Goal: Check status: Check status

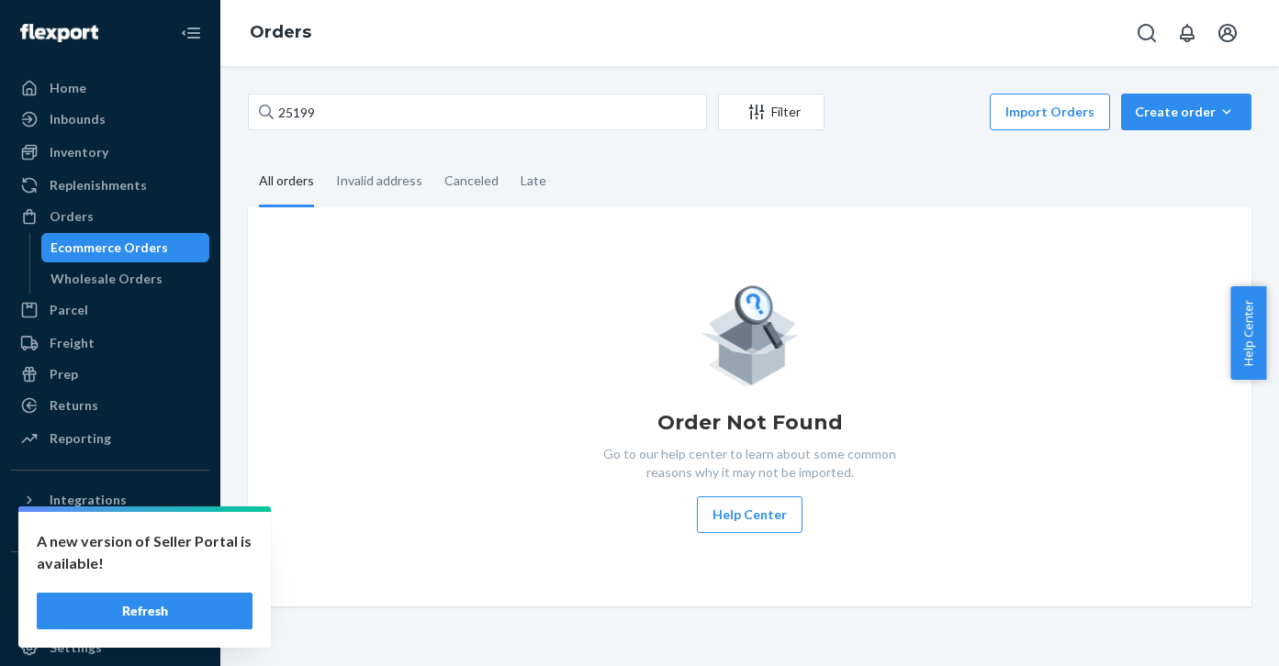
type input "25199"
click at [136, 247] on div "Ecommerce Orders" at bounding box center [109, 248] width 118 height 18
click at [210, 619] on button "Refresh" at bounding box center [145, 611] width 216 height 37
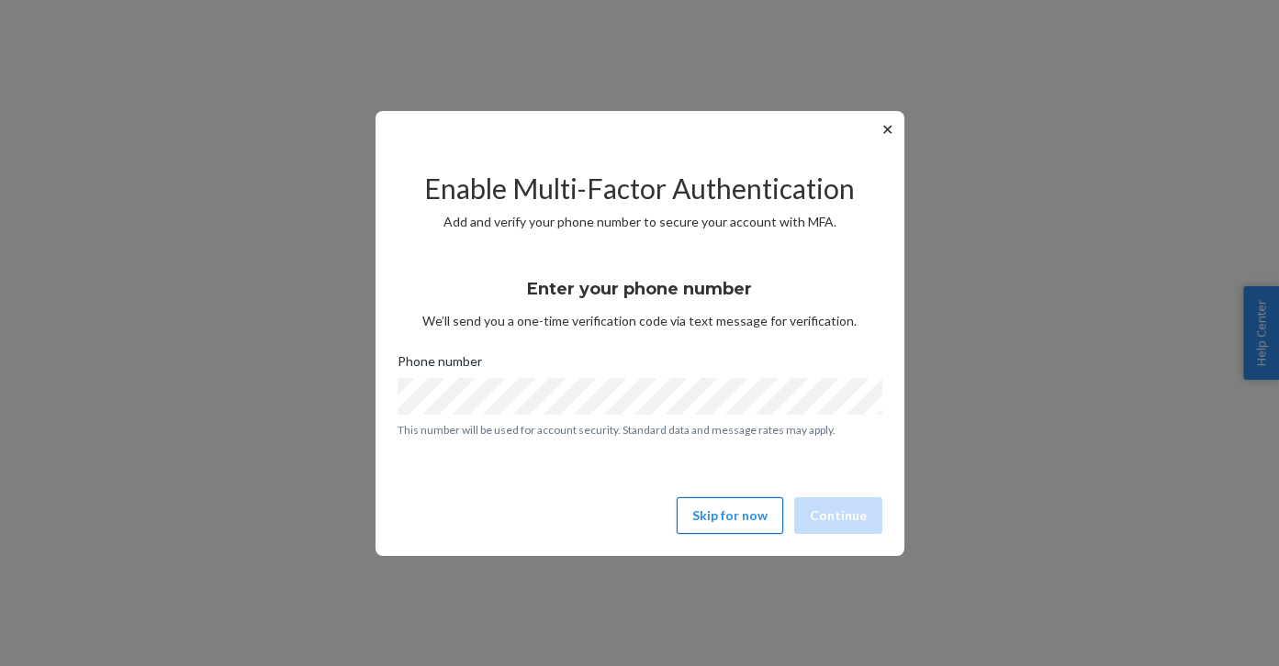
click at [741, 510] on button "Skip for now" at bounding box center [730, 516] width 106 height 37
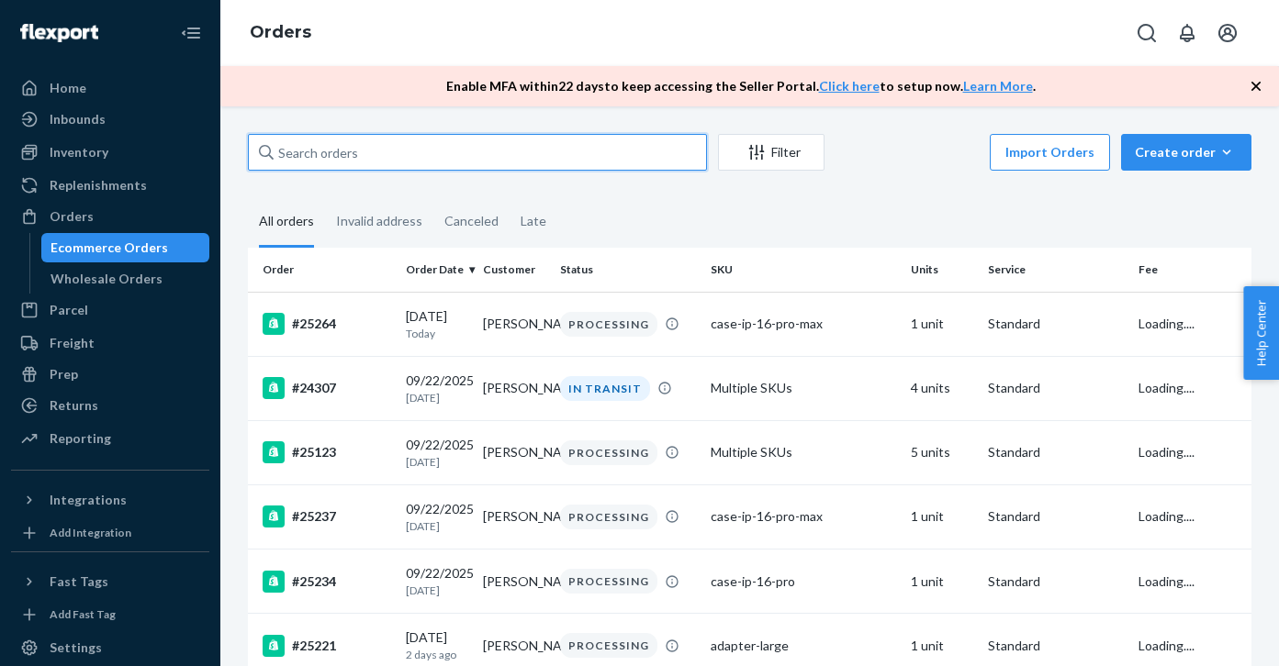
click at [378, 144] on input "text" at bounding box center [477, 152] width 459 height 37
paste input "25199"
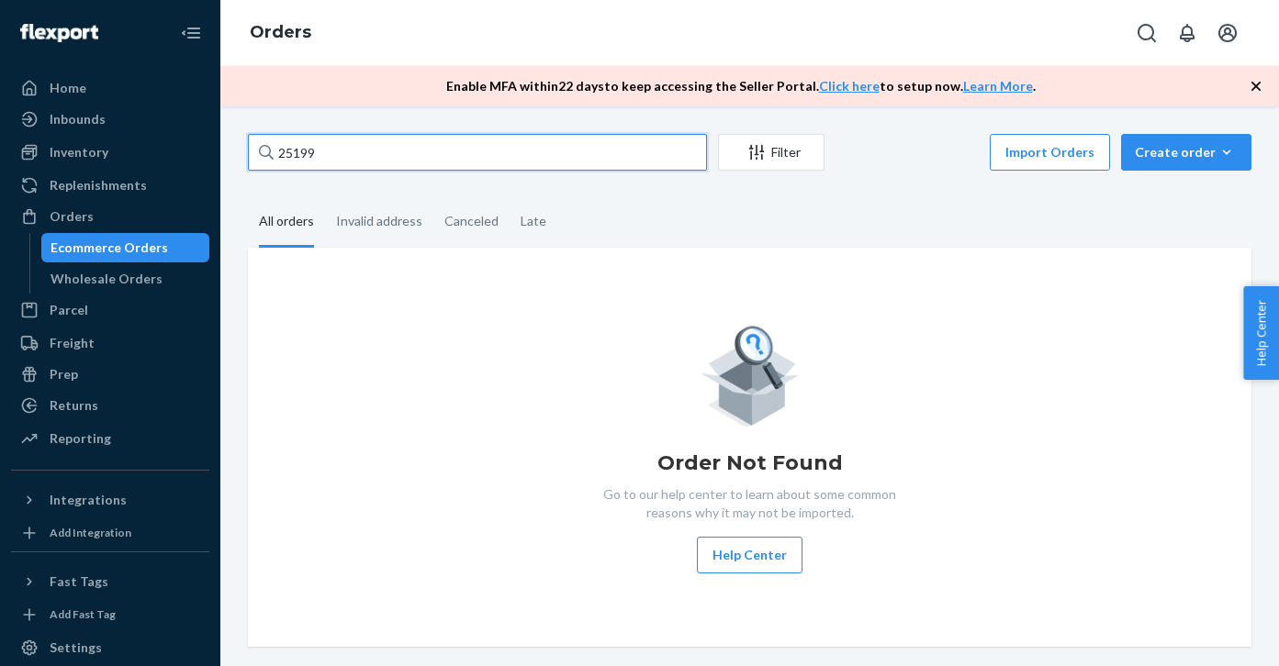
click at [378, 145] on input "25199" at bounding box center [477, 152] width 459 height 37
type input "25199"
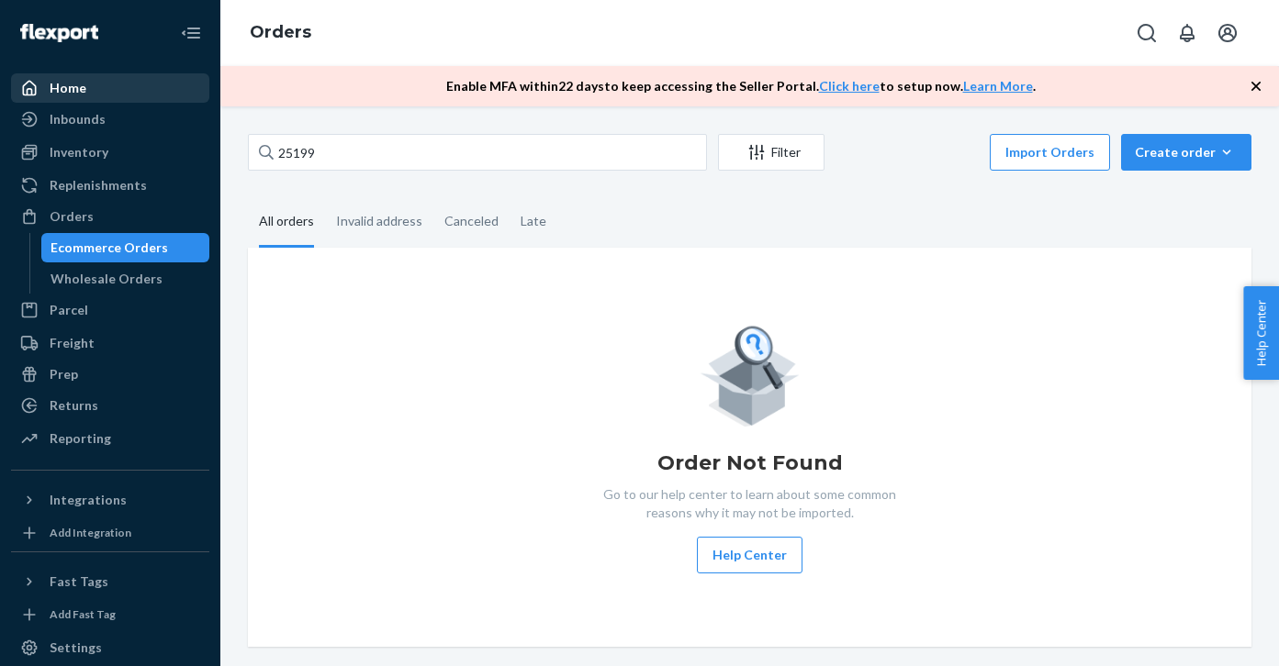
click at [179, 88] on div "Home" at bounding box center [110, 88] width 195 height 26
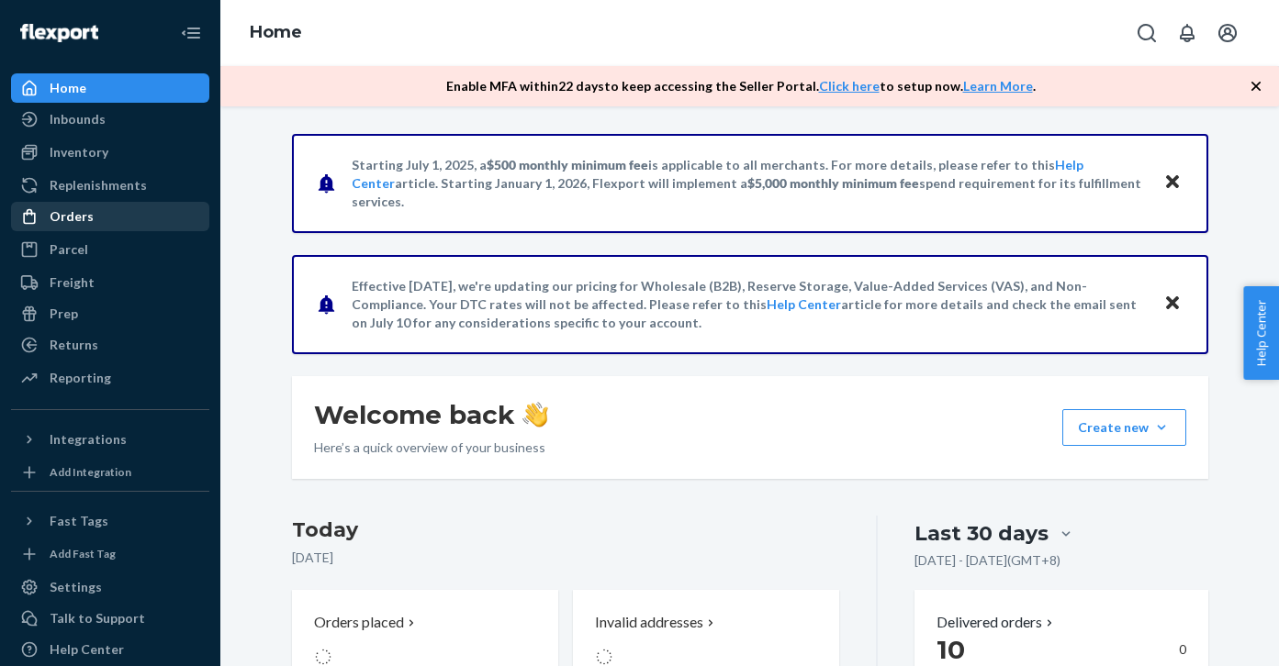
click at [118, 217] on div "Orders" at bounding box center [110, 217] width 195 height 26
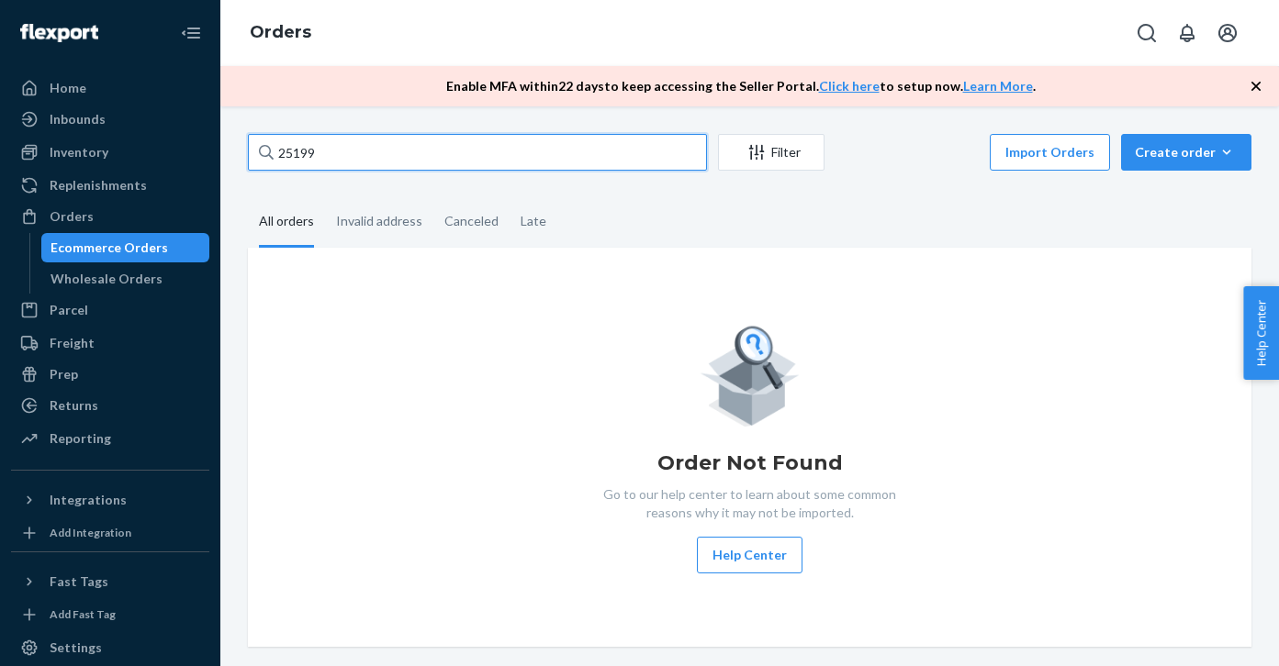
click at [349, 155] on input "25199" at bounding box center [477, 152] width 459 height 37
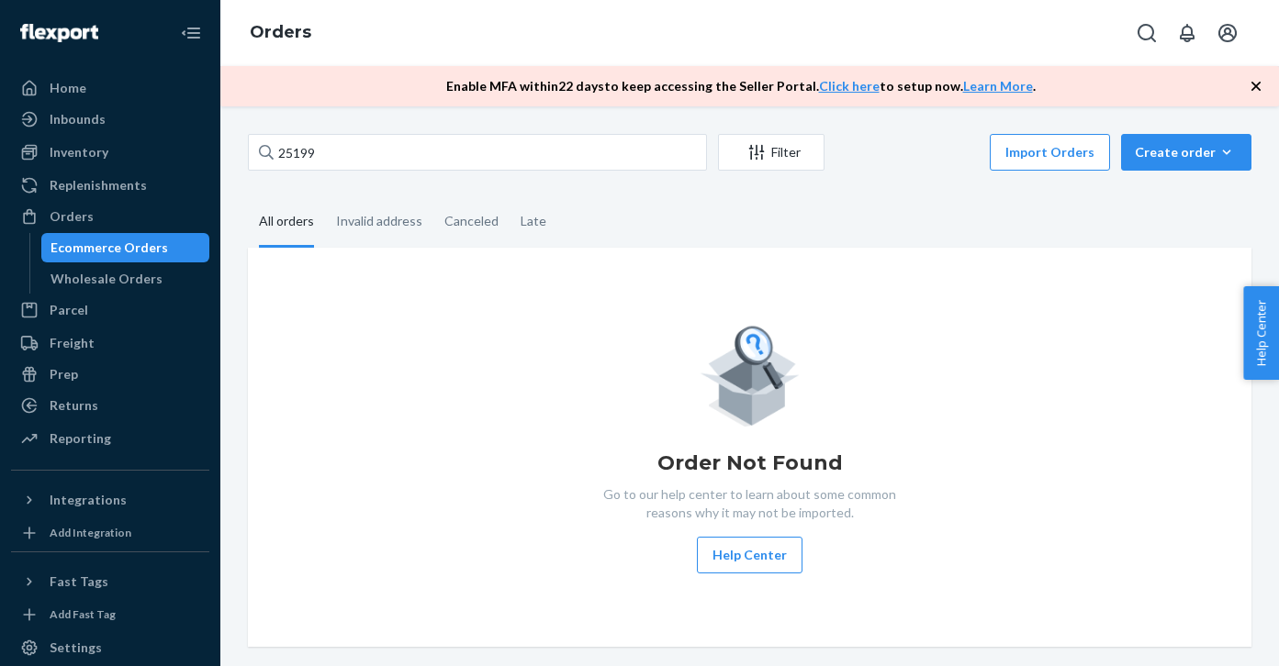
click at [1253, 88] on icon "button" at bounding box center [1255, 86] width 9 height 9
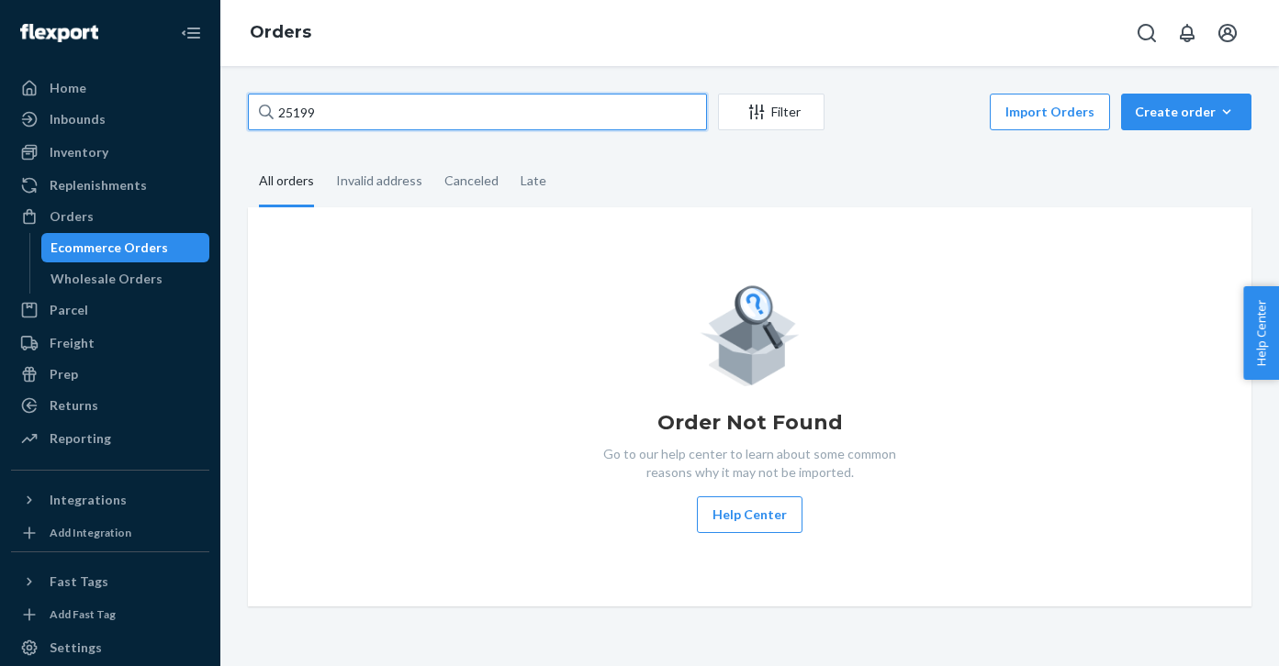
click at [396, 95] on input "25199" at bounding box center [477, 112] width 459 height 37
paste input "[EMAIL_ADDRESS][DOMAIN_NAME]"
type input "[EMAIL_ADDRESS][DOMAIN_NAME]"
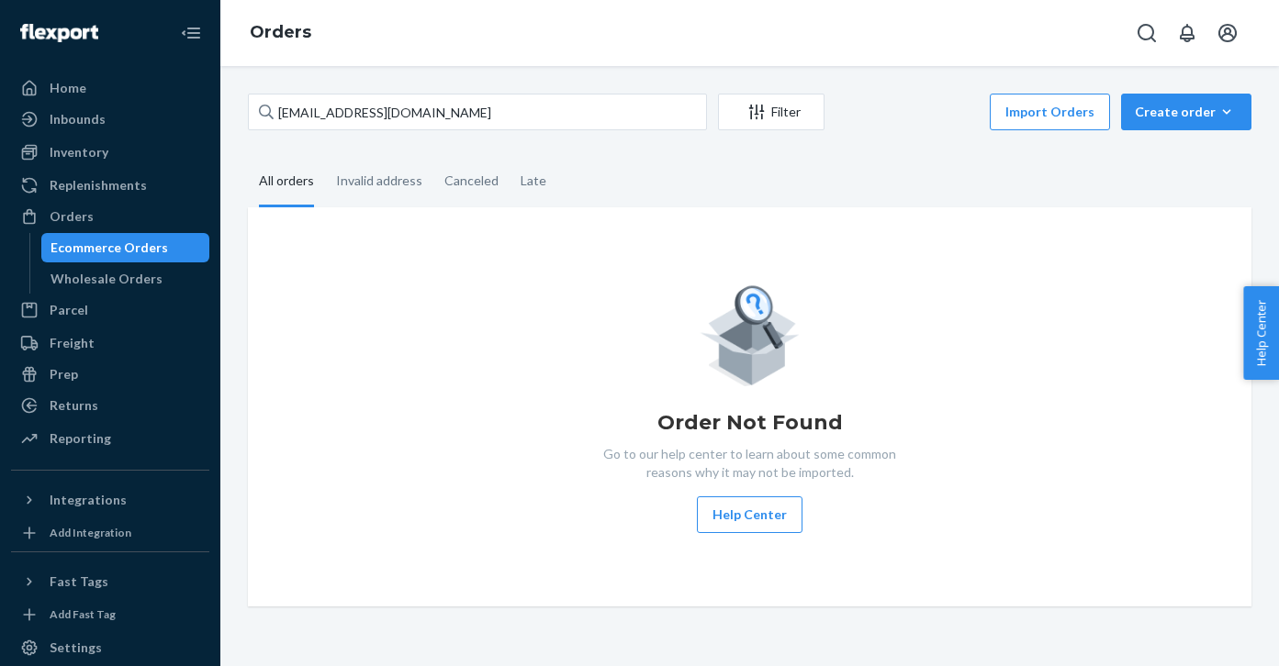
click at [778, 114] on div "Filter" at bounding box center [771, 112] width 105 height 18
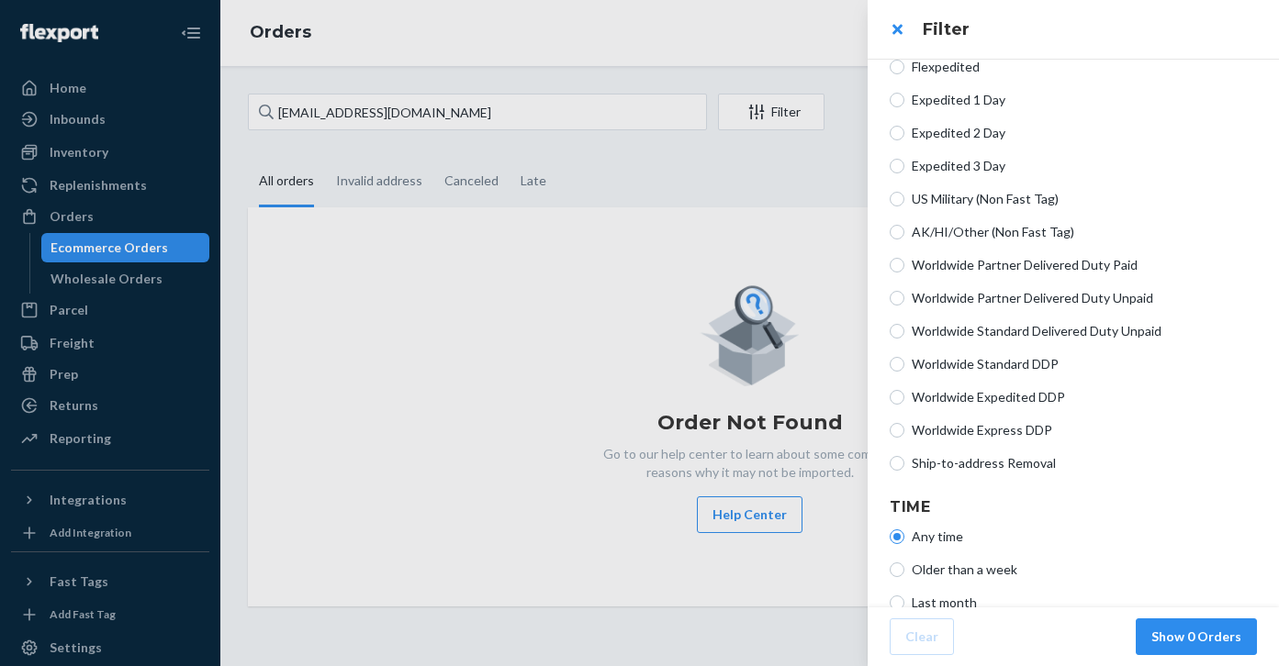
scroll to position [494, 0]
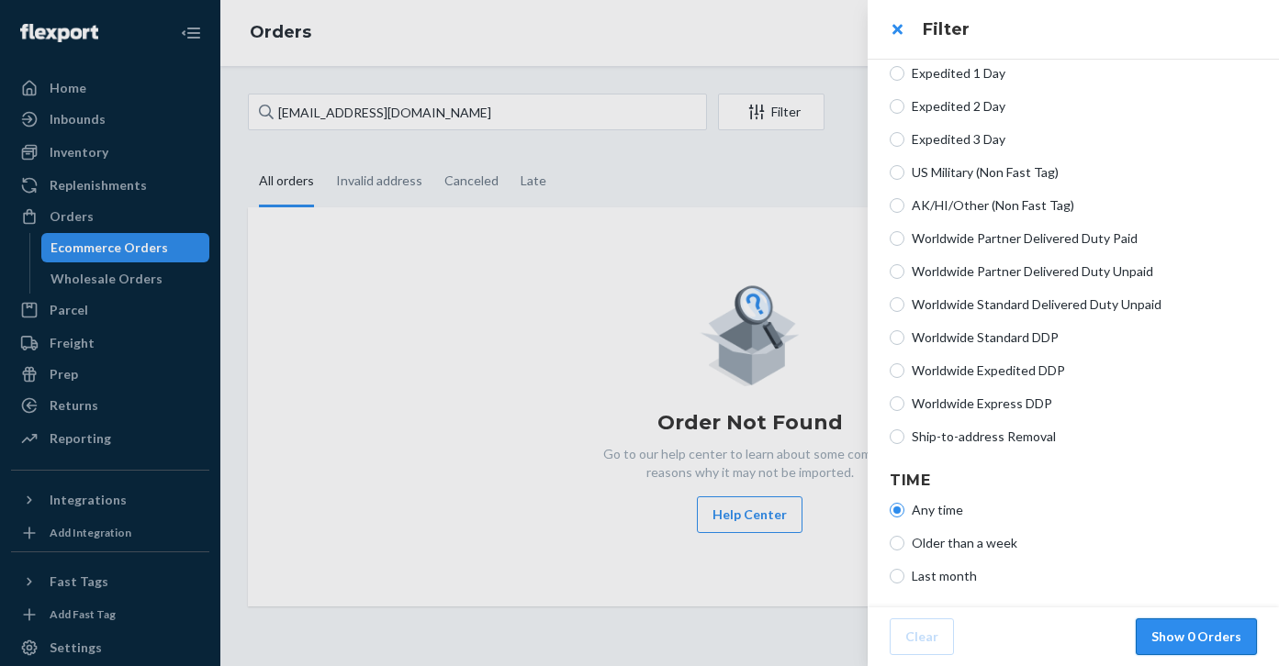
click at [1177, 628] on button "Show 0 Orders" at bounding box center [1196, 637] width 121 height 37
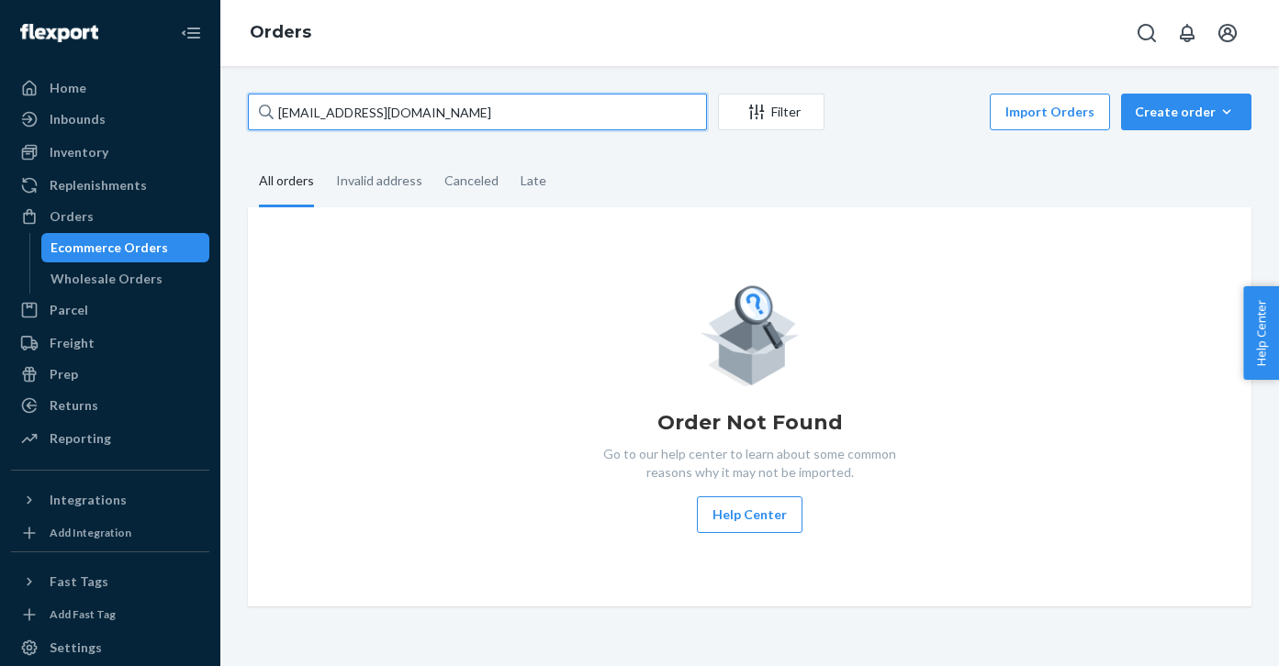
click at [653, 110] on input "[EMAIL_ADDRESS][DOMAIN_NAME]" at bounding box center [477, 112] width 459 height 37
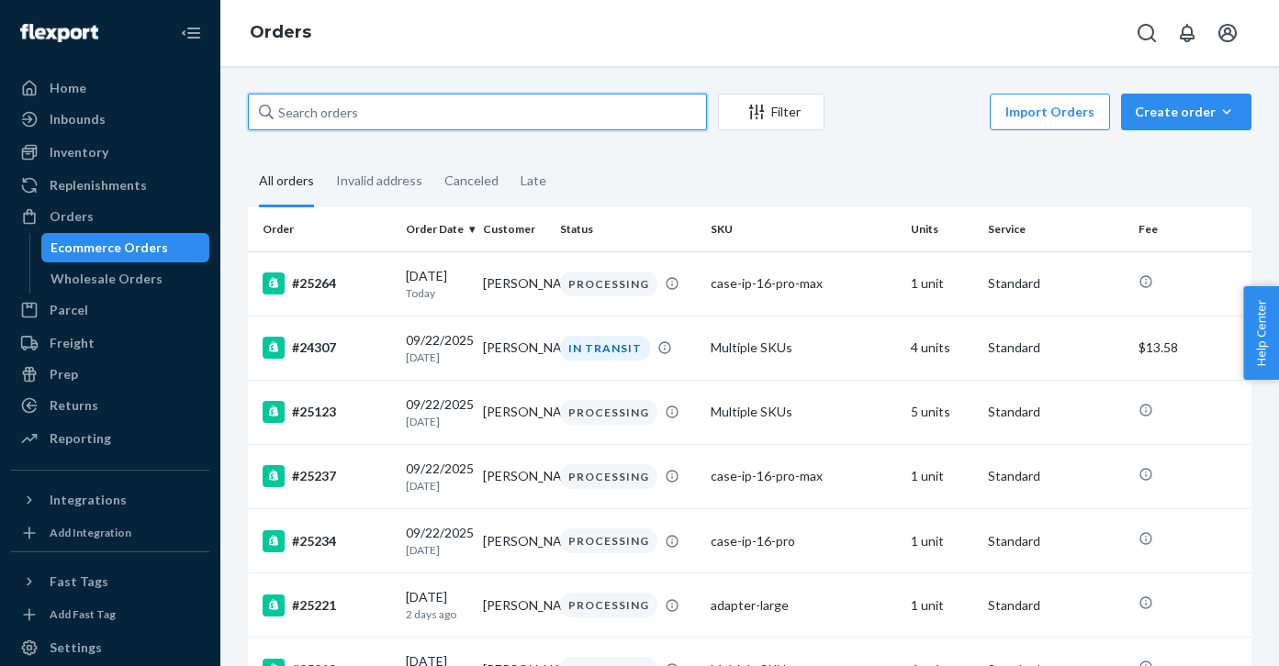
scroll to position [0, 0]
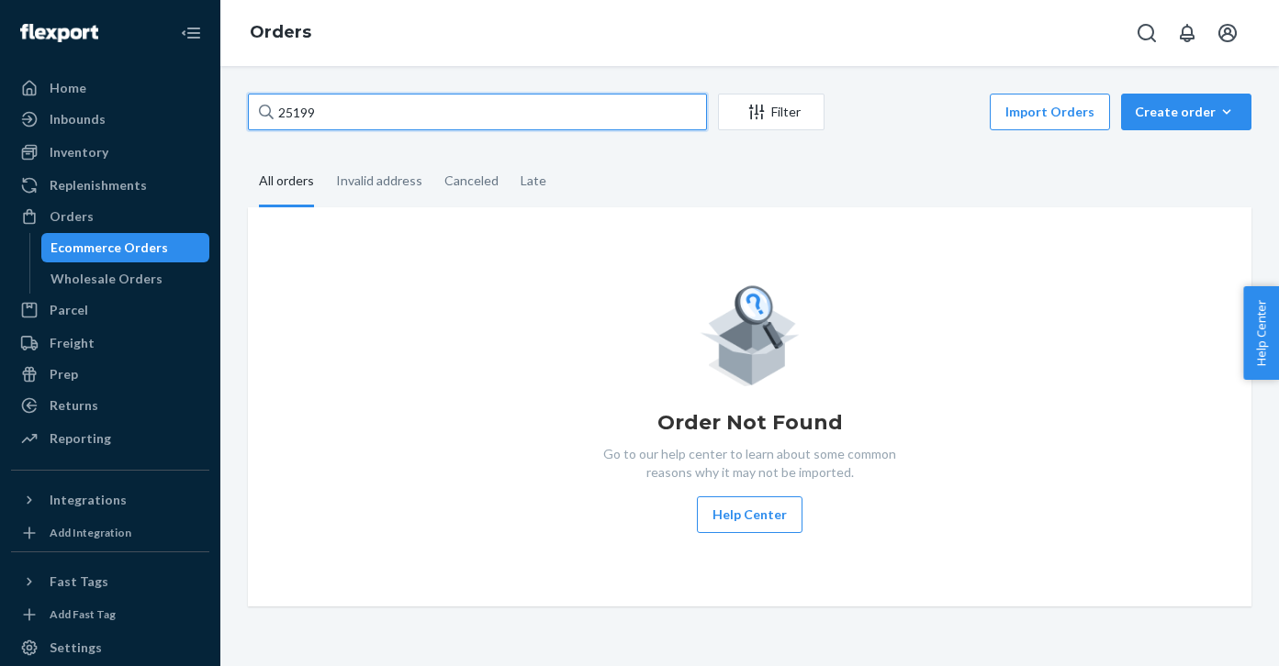
type input "2519"
